Goal: Task Accomplishment & Management: Manage account settings

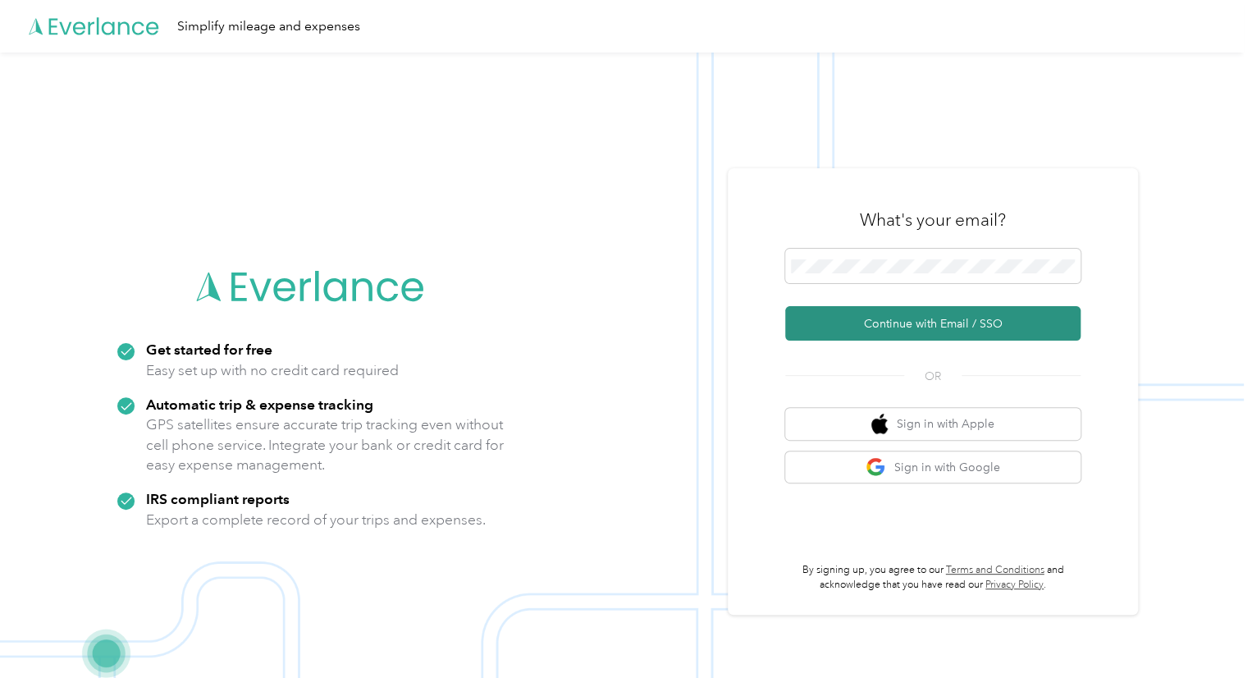
click at [934, 322] on button "Continue with Email / SSO" at bounding box center [932, 323] width 295 height 34
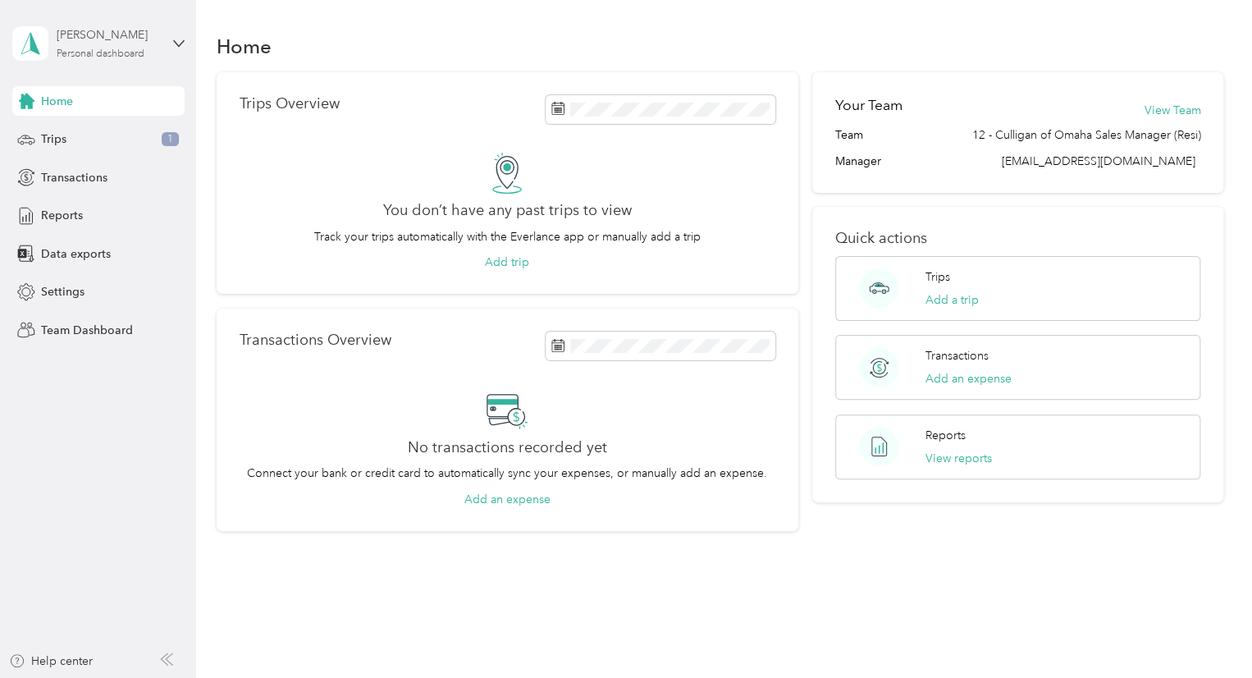
click at [108, 49] on div "Personal dashboard" at bounding box center [101, 54] width 88 height 10
click at [73, 149] on div "Team dashboard Personal dashboard Log out" at bounding box center [185, 172] width 323 height 103
click at [59, 212] on span "Reports" at bounding box center [62, 215] width 42 height 17
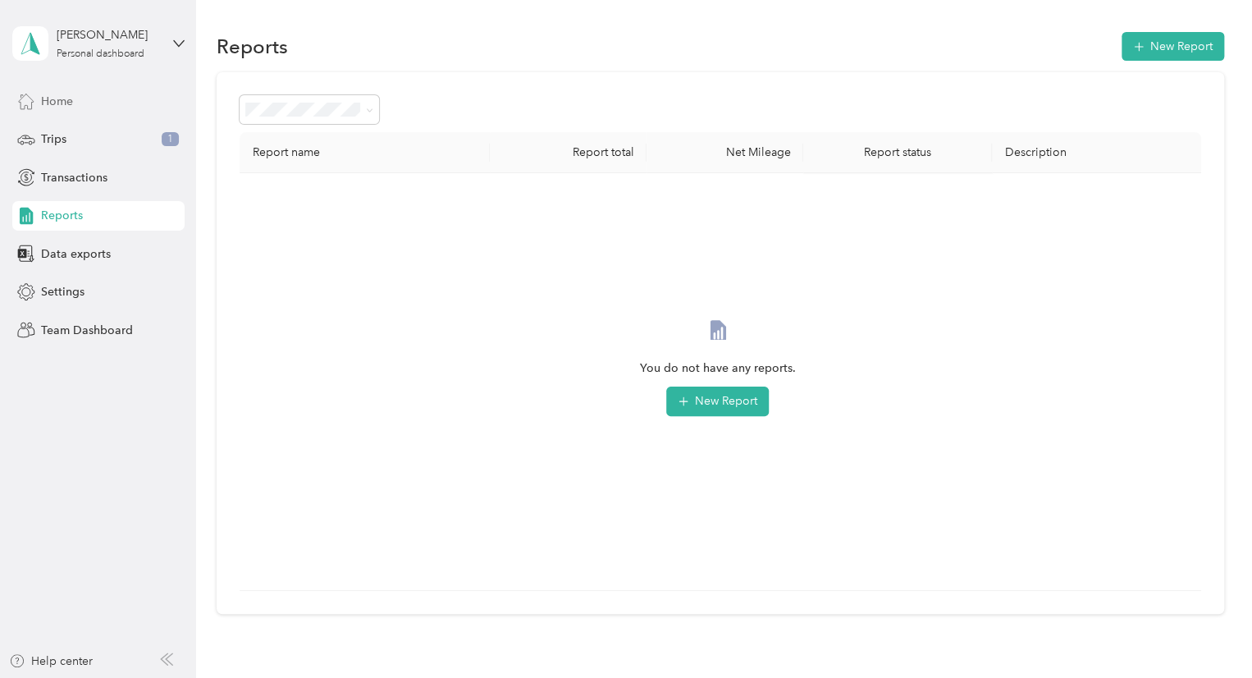
click at [62, 111] on div "Home" at bounding box center [98, 101] width 172 height 30
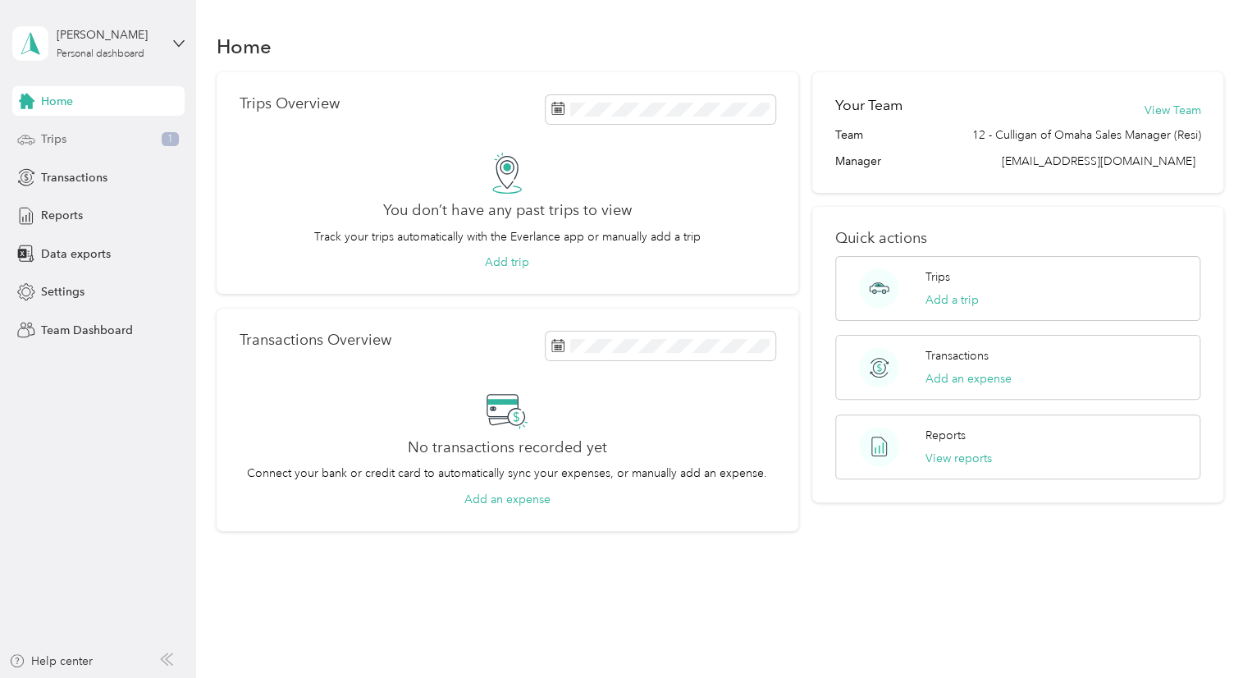
click at [62, 139] on span "Trips" at bounding box center [53, 139] width 25 height 17
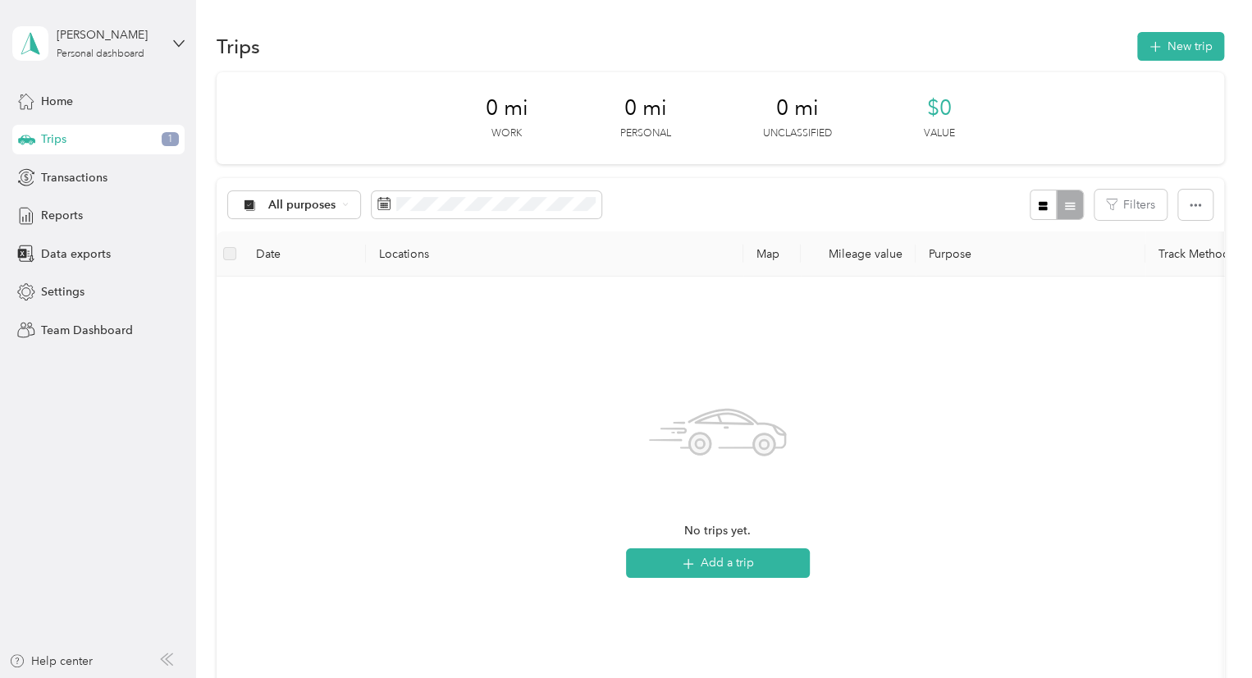
click at [174, 140] on span "1" at bounding box center [170, 139] width 17 height 15
click at [58, 99] on span "Home" at bounding box center [57, 101] width 32 height 17
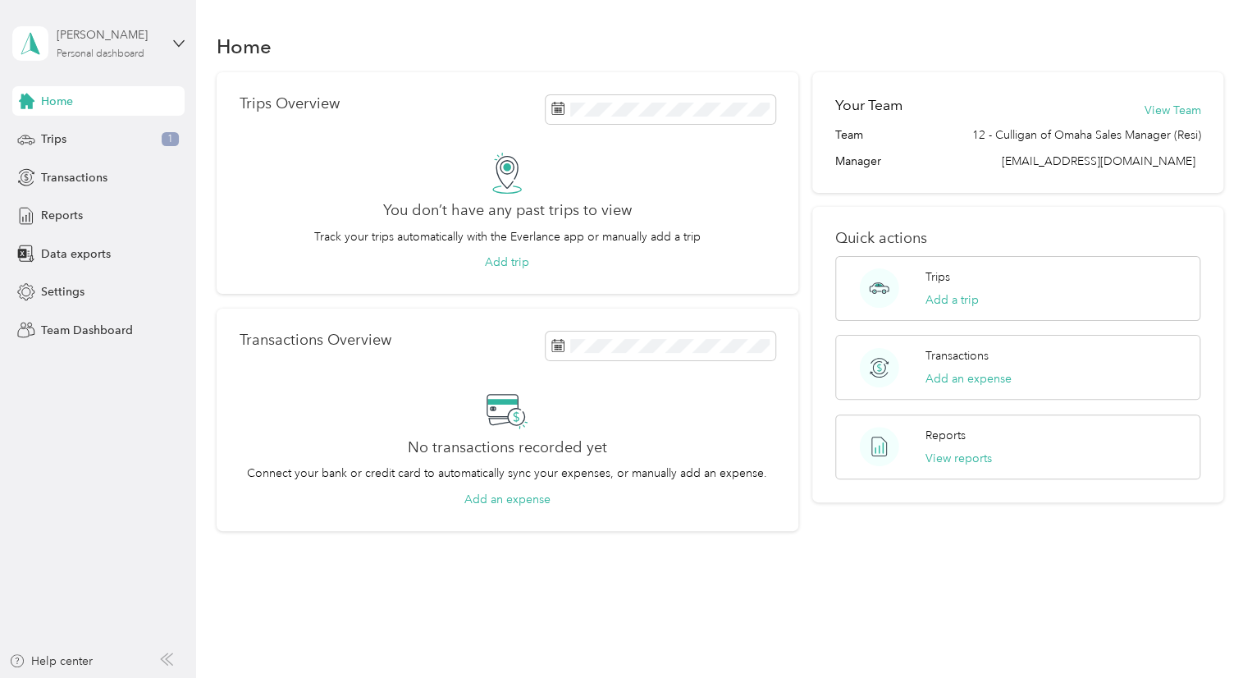
click at [147, 45] on div "[PERSON_NAME] Personal dashboard" at bounding box center [108, 42] width 103 height 33
click at [103, 140] on div "Team dashboard" at bounding box center [185, 132] width 323 height 29
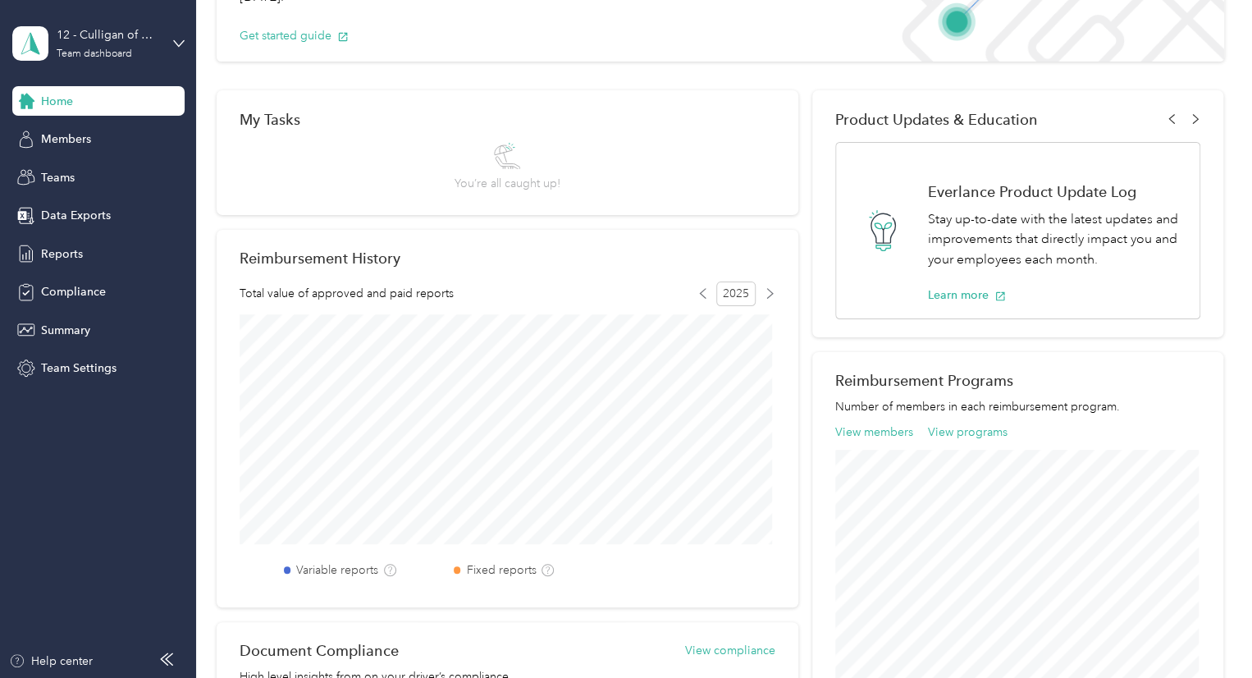
scroll to position [164, 0]
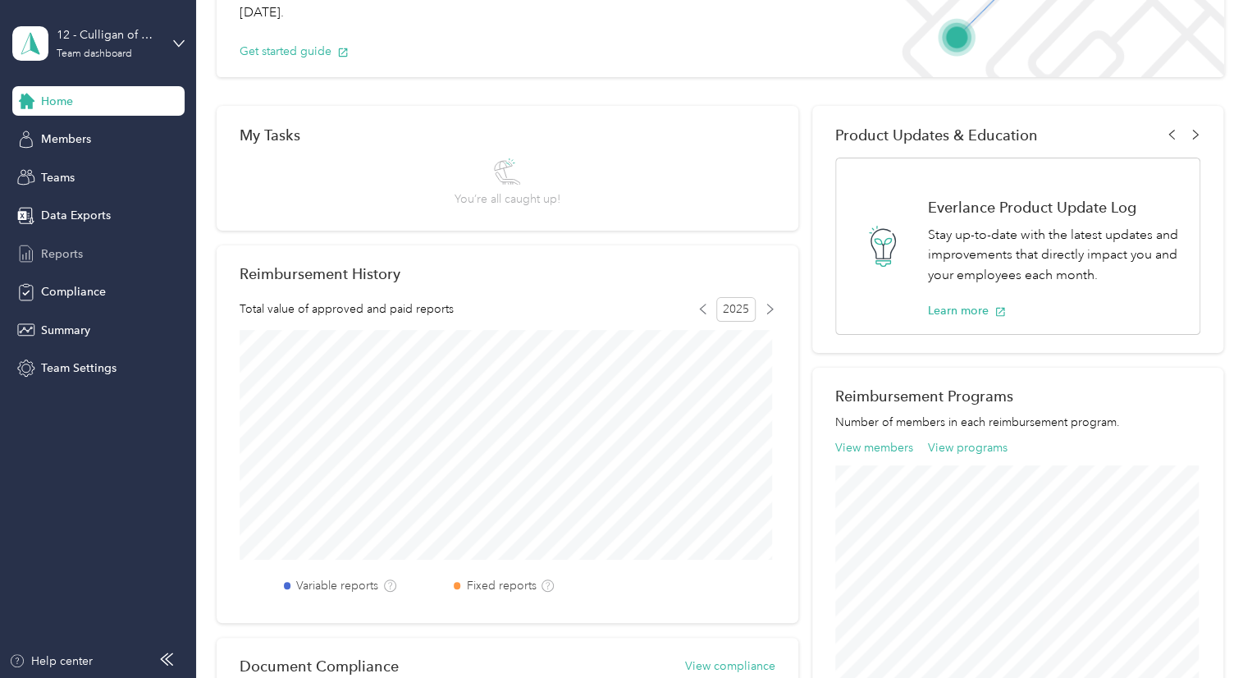
click at [88, 246] on div "Reports" at bounding box center [98, 254] width 172 height 30
